Goal: Task Accomplishment & Management: Manage account settings

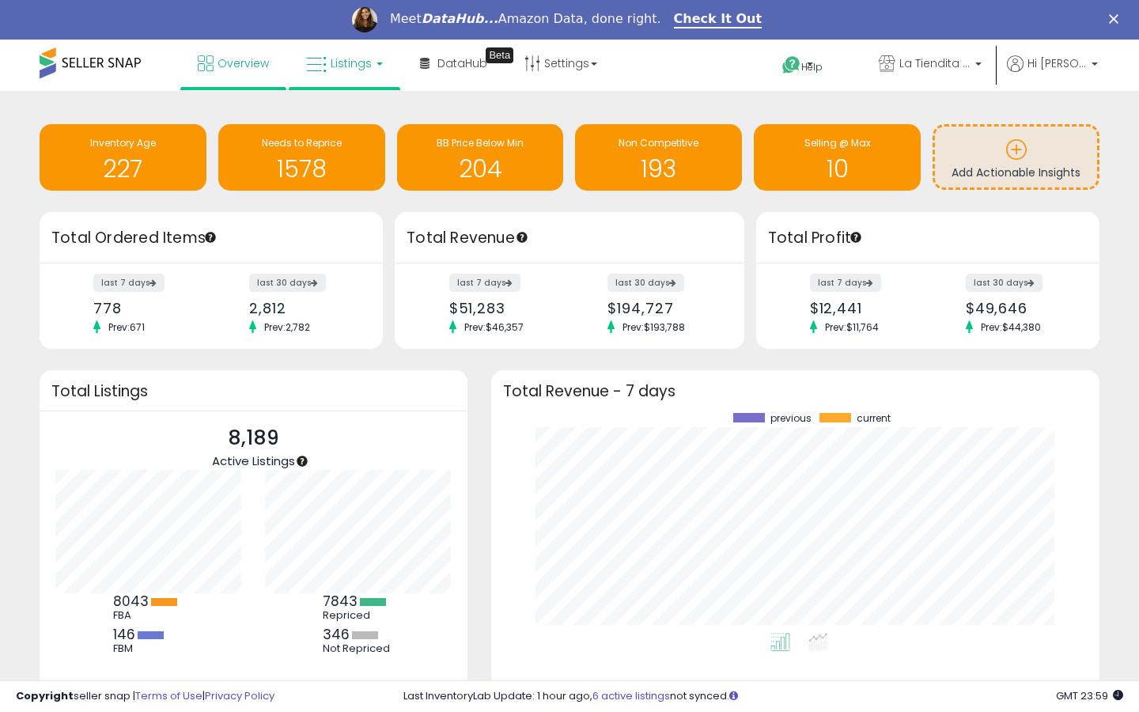
click at [348, 60] on span "Listings" at bounding box center [351, 63] width 41 height 16
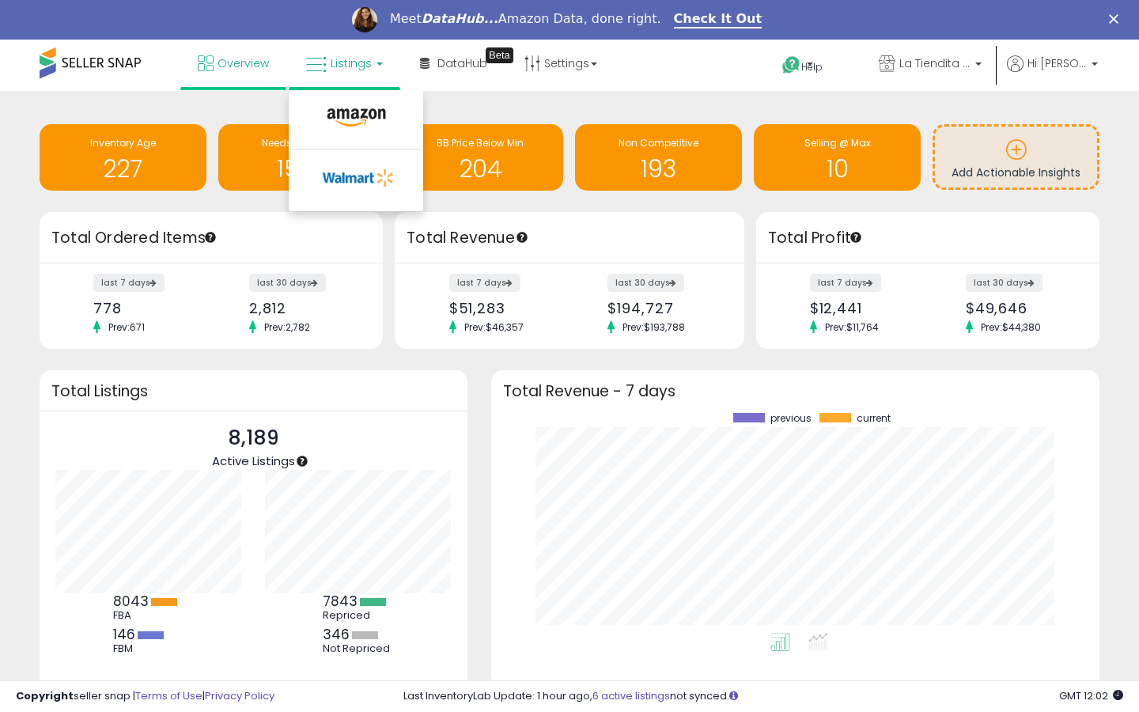
click at [347, 100] on li at bounding box center [356, 121] width 133 height 56
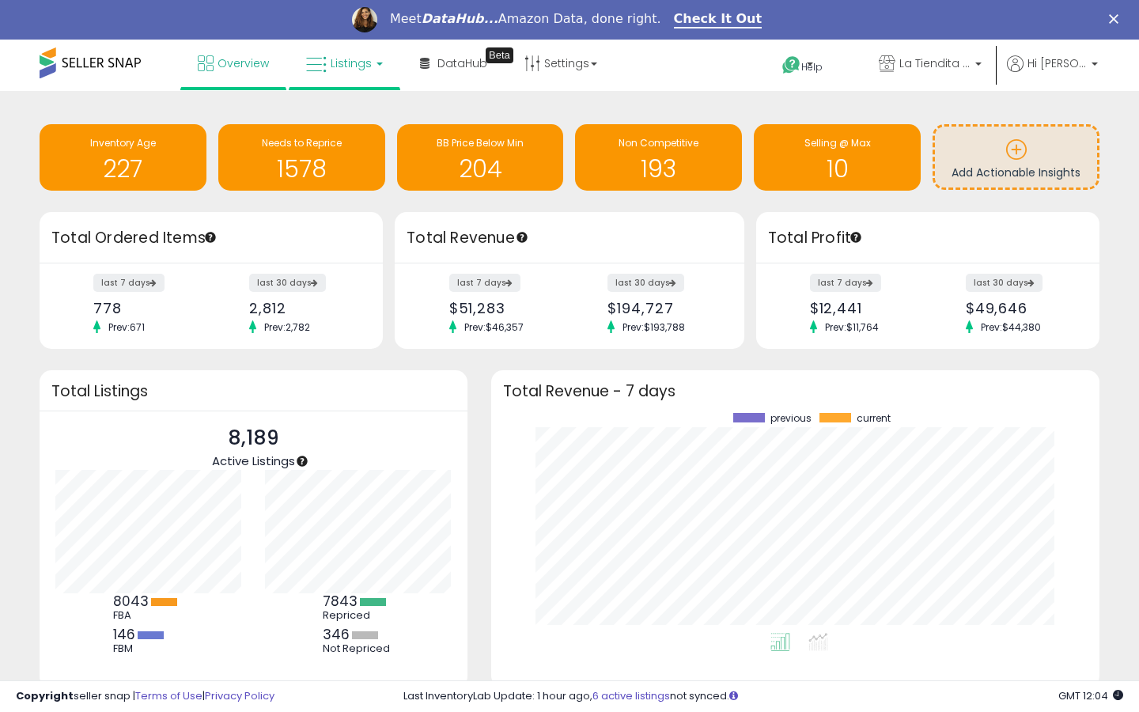
click at [358, 68] on span "Listings" at bounding box center [351, 63] width 41 height 16
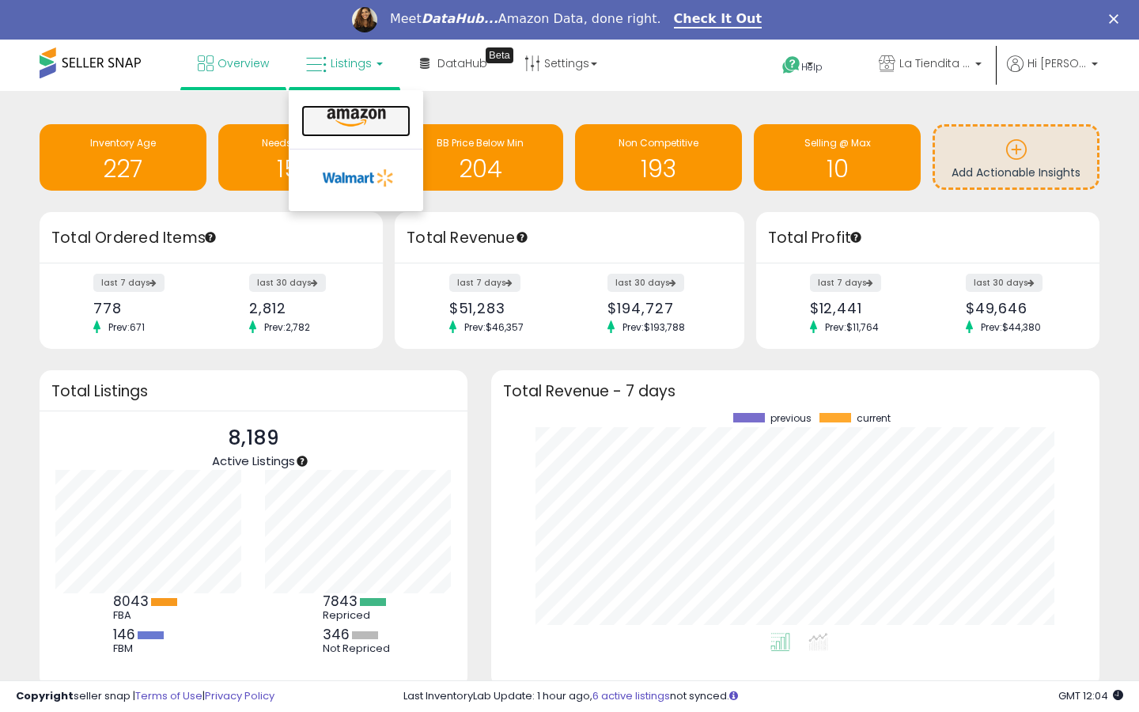
click at [355, 108] on icon at bounding box center [356, 118] width 69 height 21
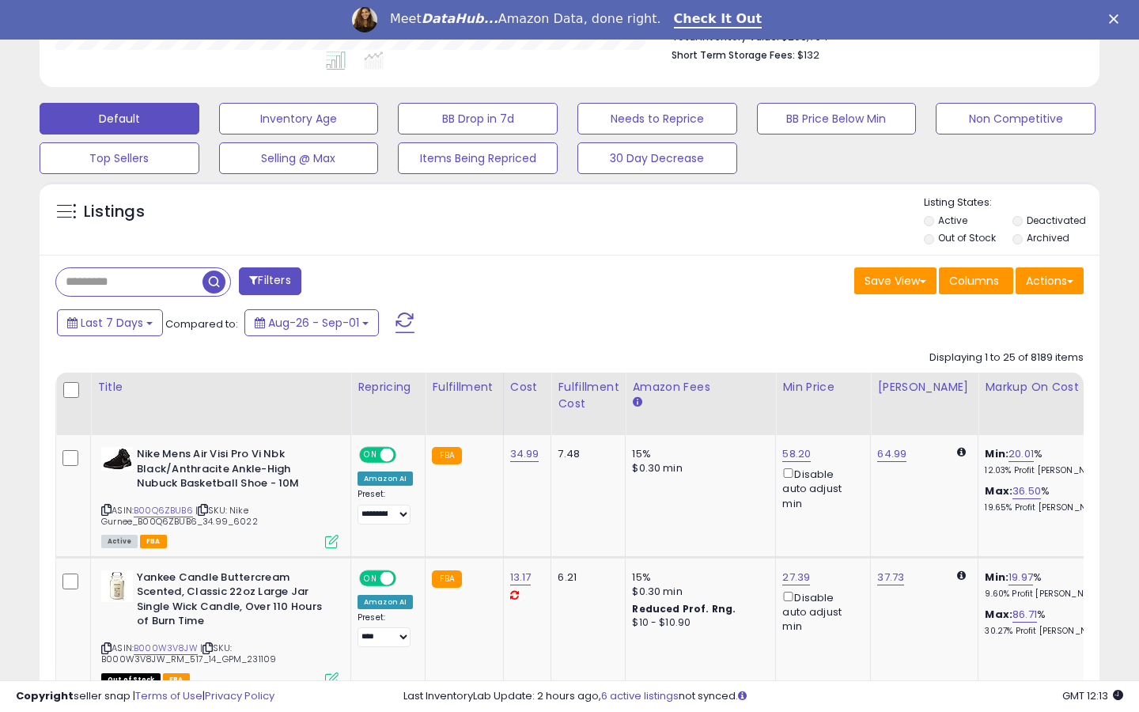
scroll to position [432, 0]
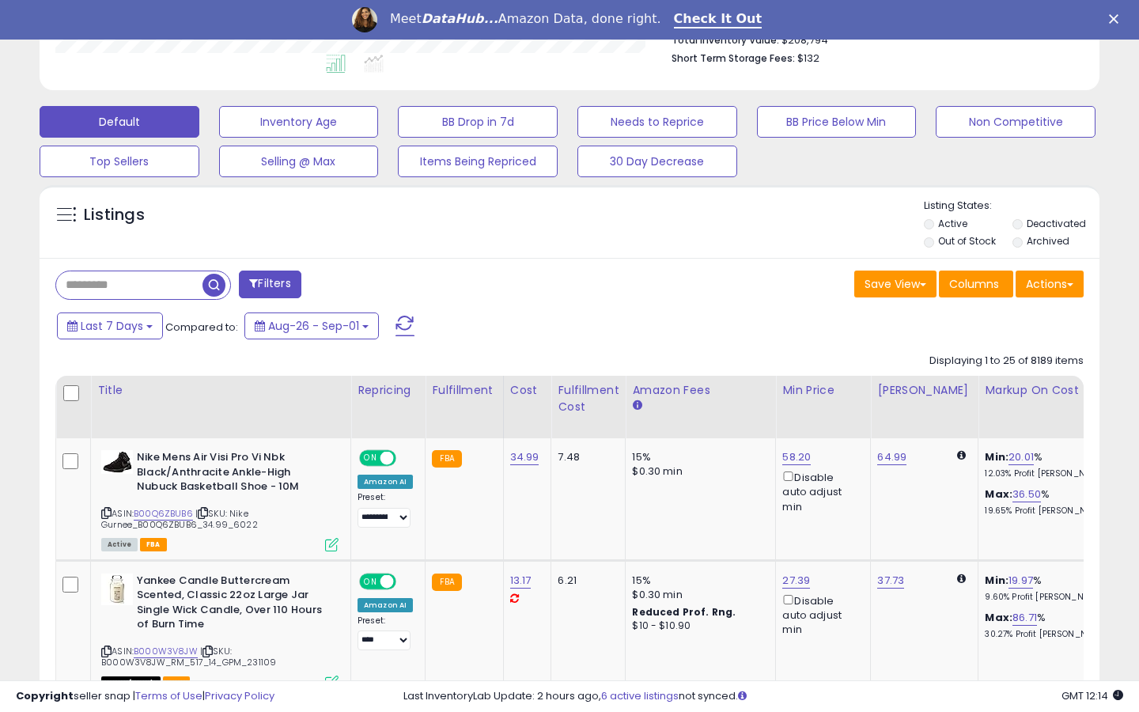
click at [946, 240] on label "Out of Stock" at bounding box center [967, 240] width 58 height 13
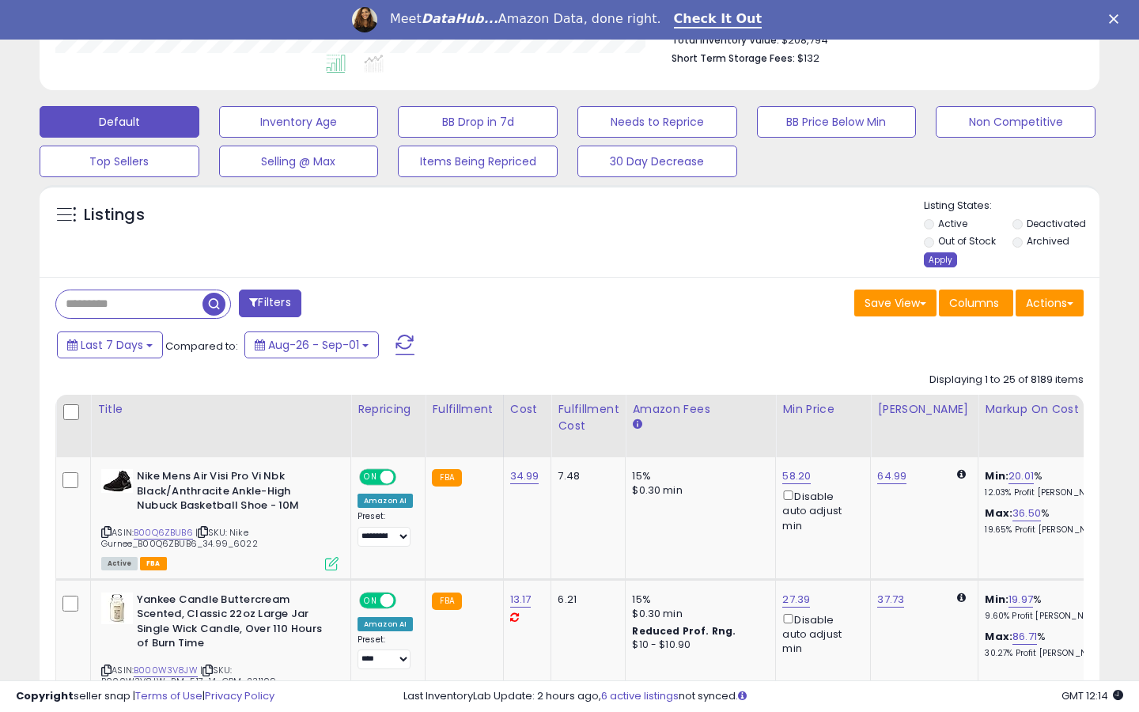
click at [944, 262] on div "Apply" at bounding box center [940, 259] width 33 height 15
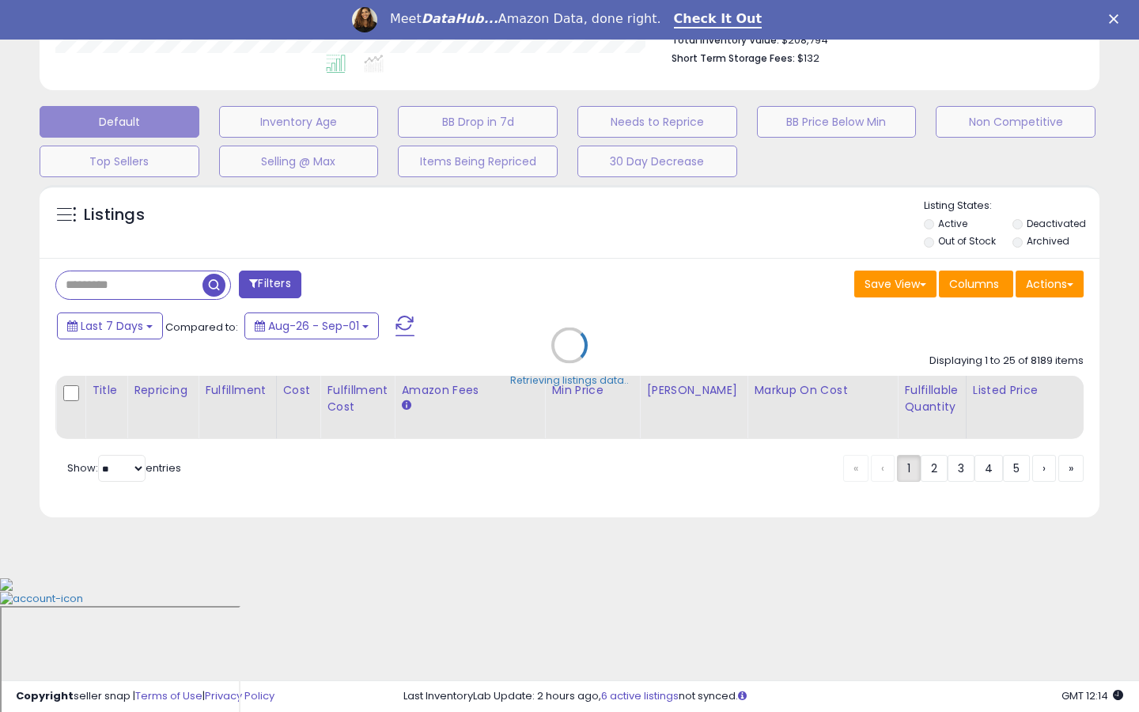
scroll to position [297, 0]
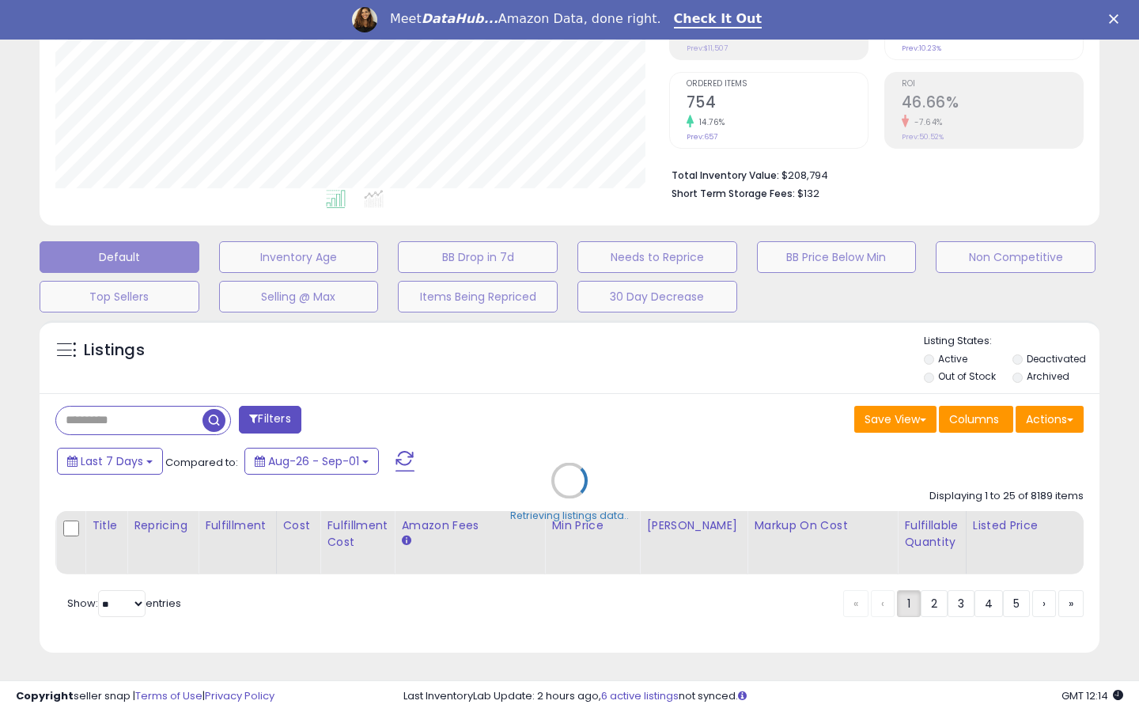
select select "*"
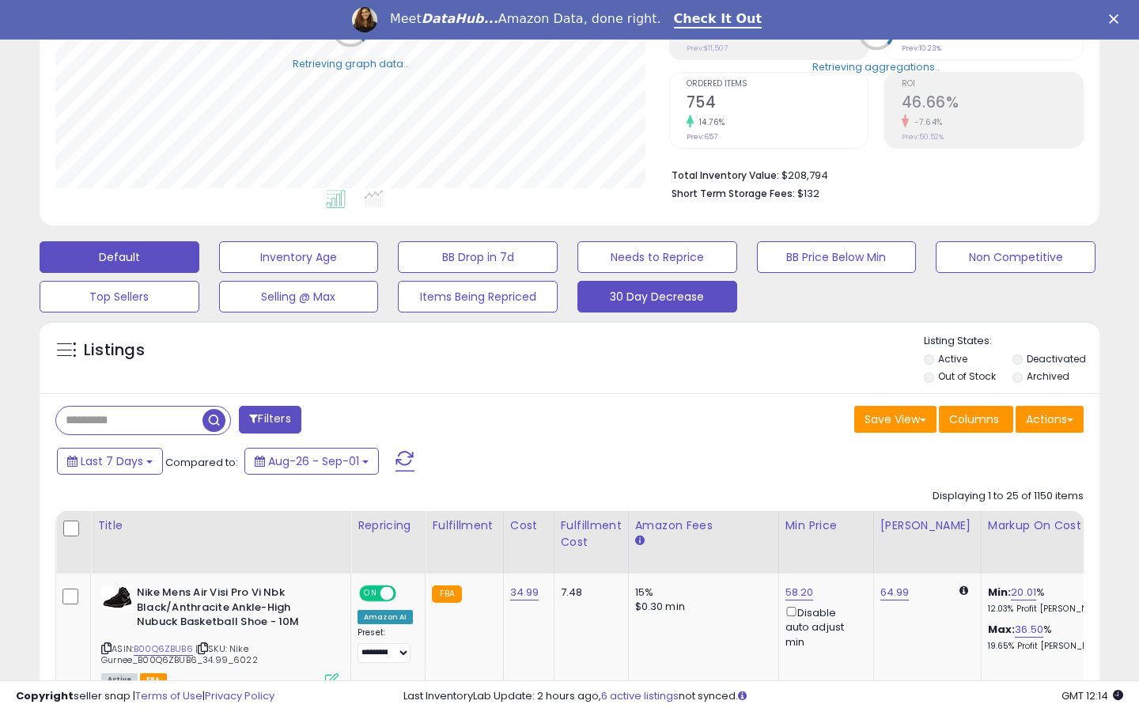
scroll to position [434, 0]
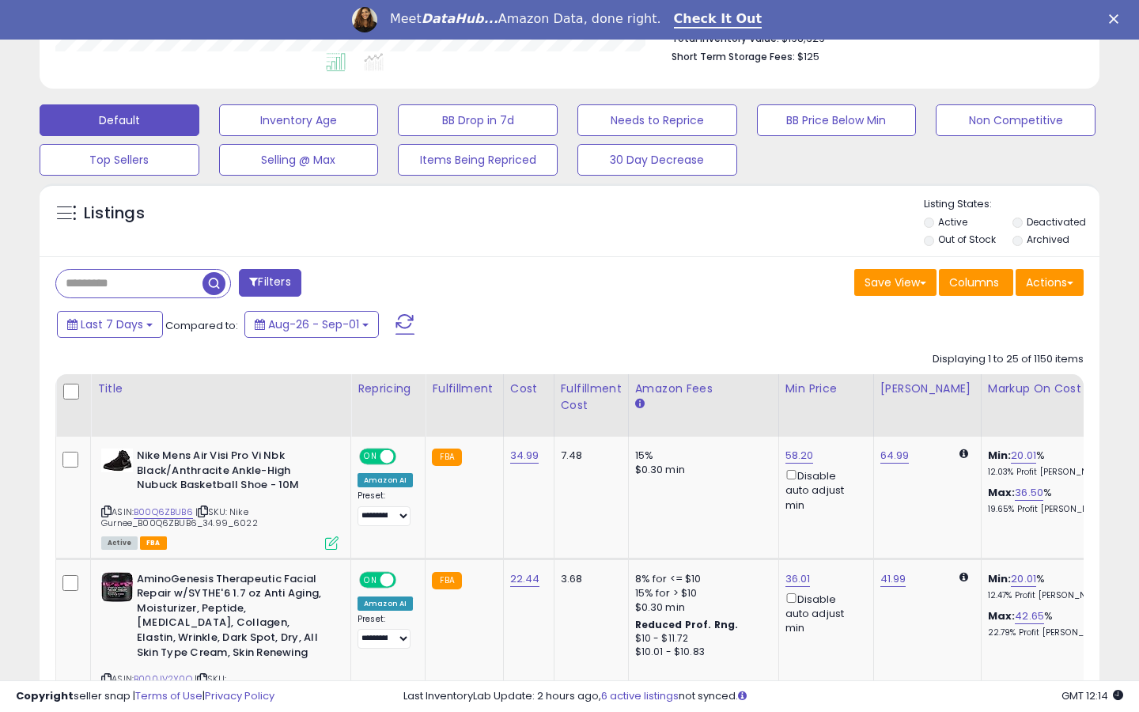
click at [275, 280] on button "Filters" at bounding box center [270, 283] width 62 height 28
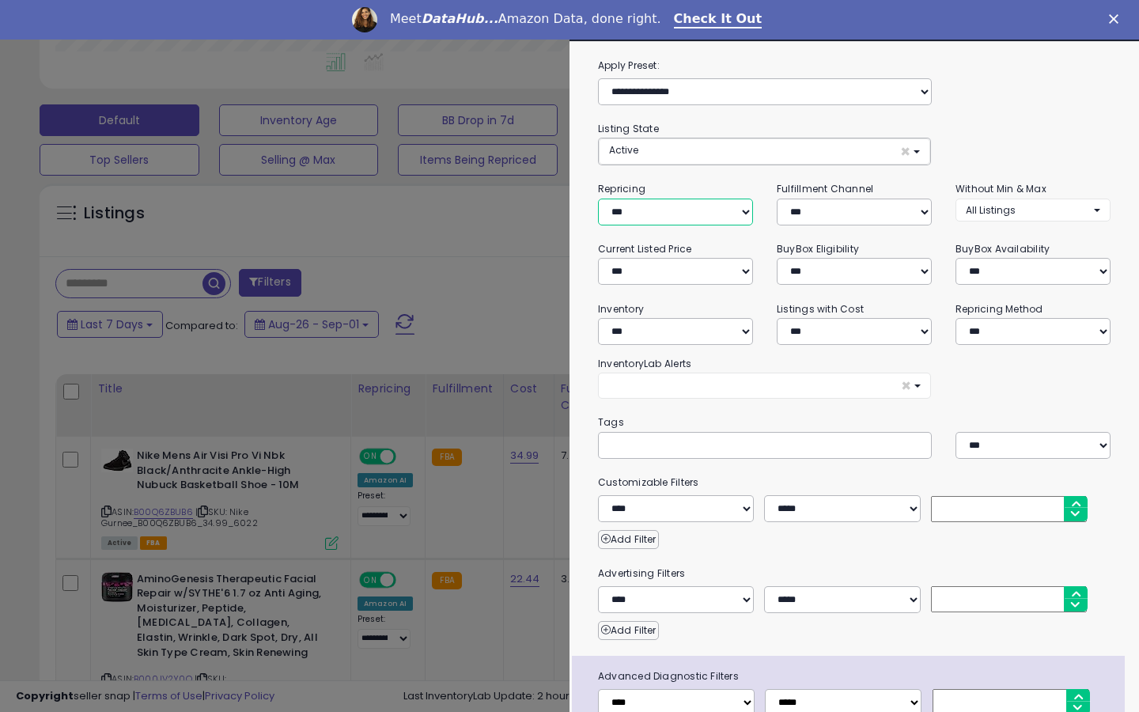
click at [660, 210] on select "**********" at bounding box center [675, 212] width 155 height 27
select select "***"
click at [598, 199] on select "**********" at bounding box center [675, 212] width 155 height 27
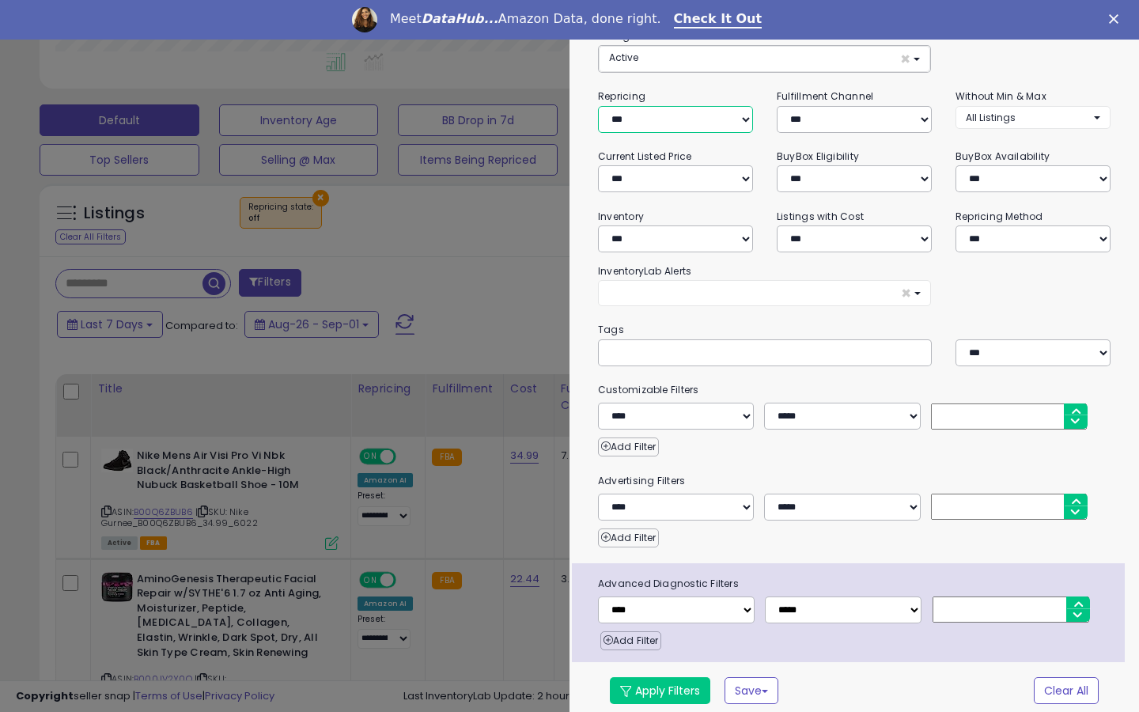
scroll to position [100, 0]
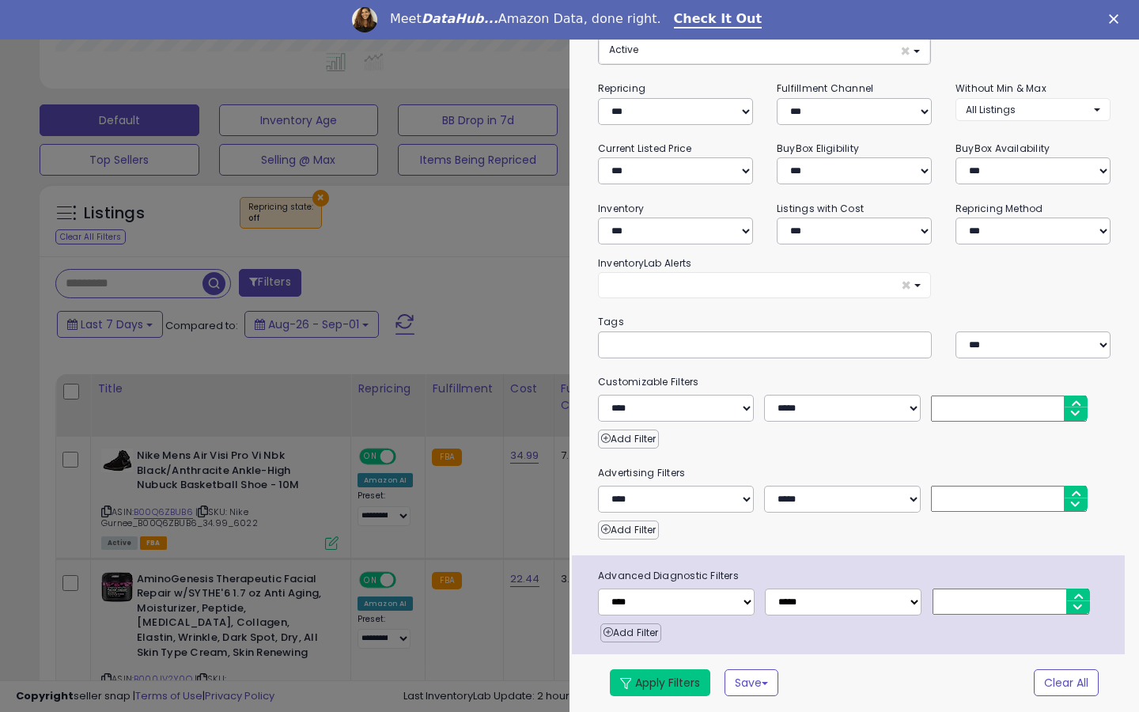
click at [645, 676] on button "Apply Filters" at bounding box center [660, 682] width 100 height 27
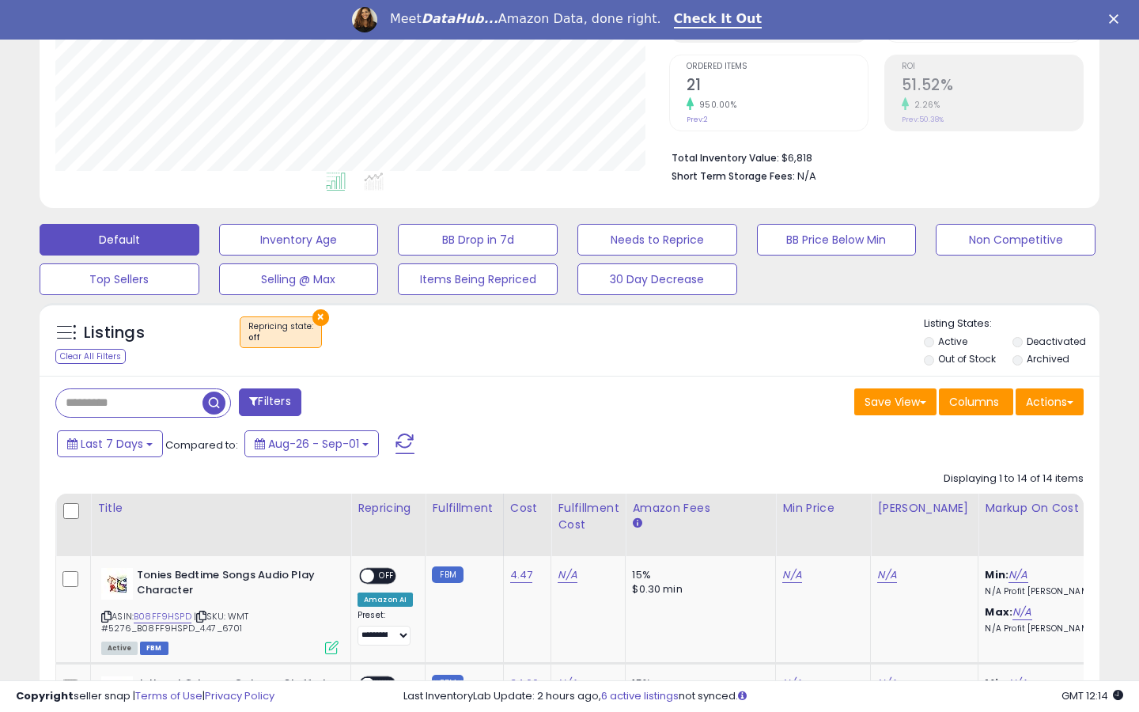
scroll to position [305, 0]
